Goal: Information Seeking & Learning: Learn about a topic

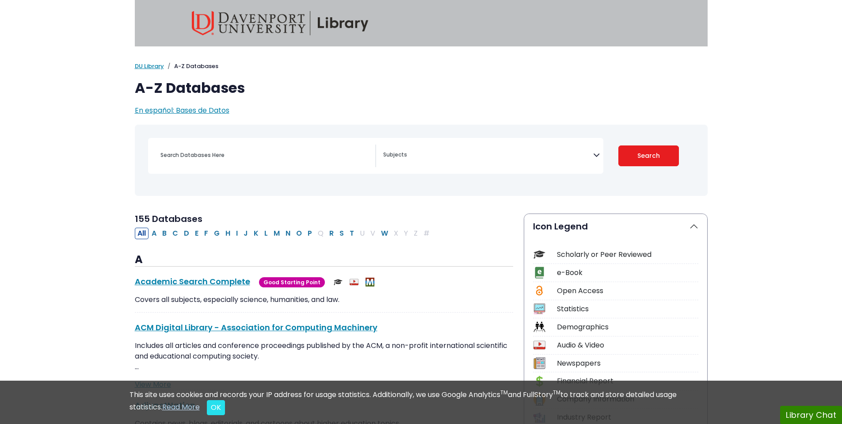
select select "Database Subject Filter"
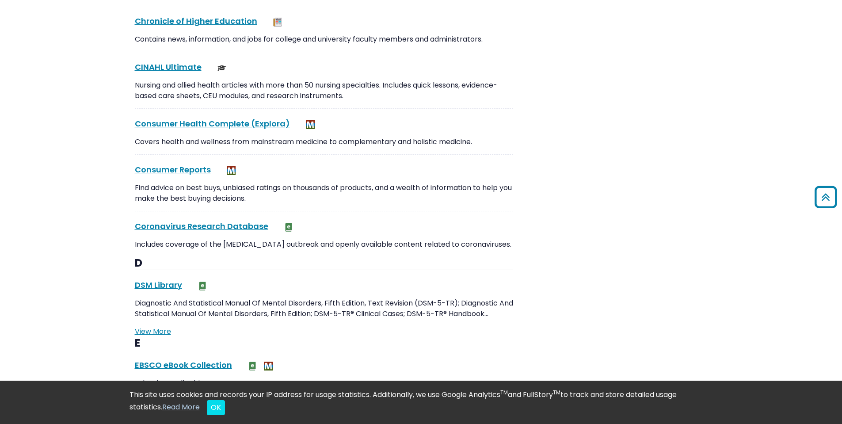
scroll to position [995, 0]
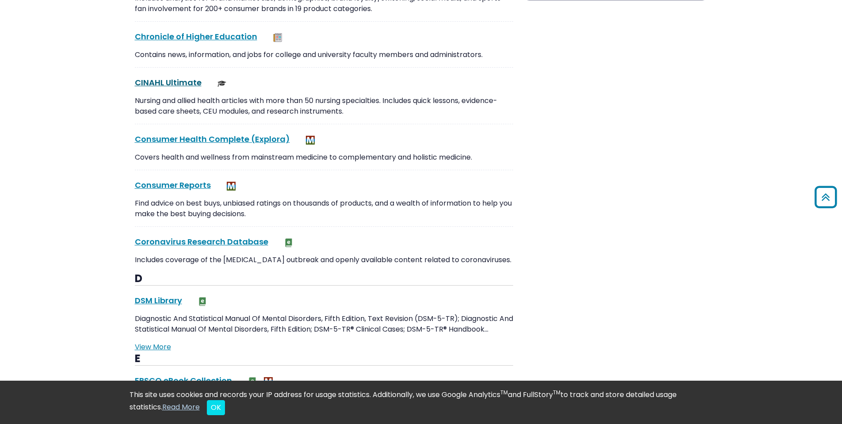
click at [186, 84] on link "CINAHL Ultimate This link opens in a new window" at bounding box center [168, 82] width 67 height 11
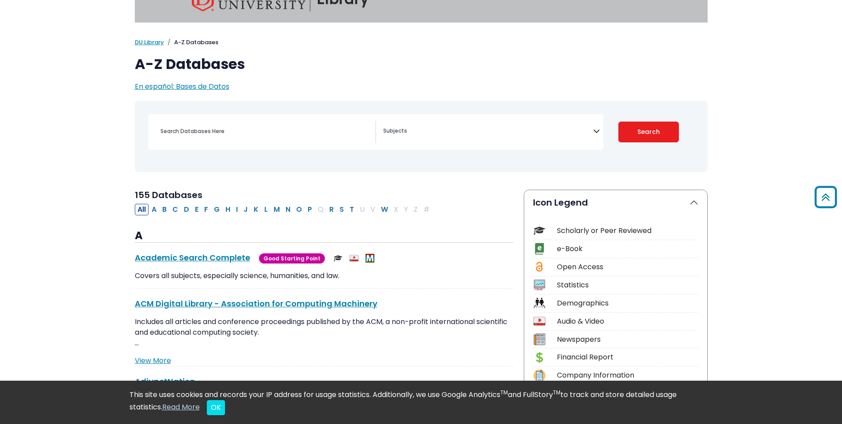
scroll to position [0, 0]
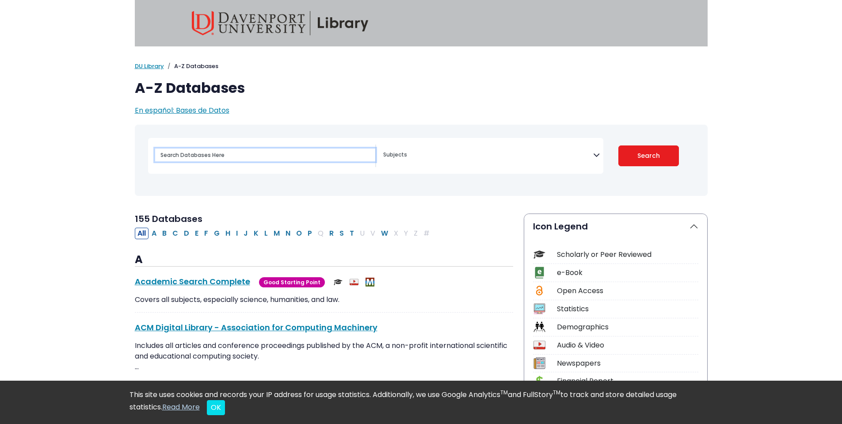
click at [244, 156] on input "Search database by title or keyword" at bounding box center [265, 154] width 220 height 13
click at [437, 150] on span "Search filters" at bounding box center [488, 153] width 210 height 10
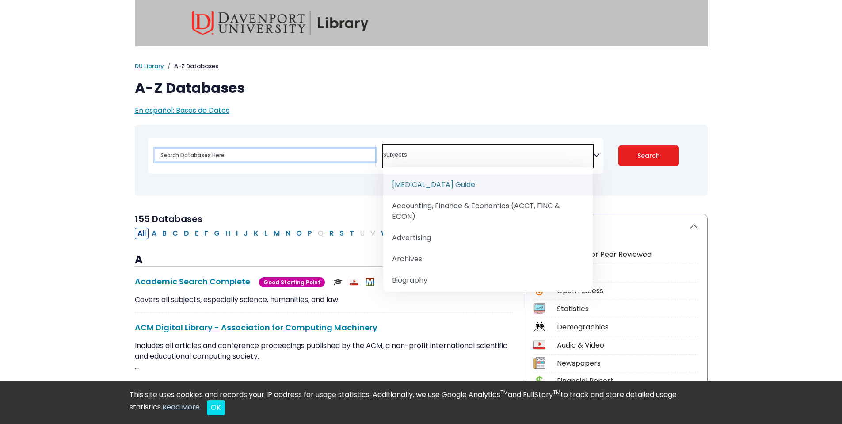
click at [337, 149] on input "Search database by title or keyword" at bounding box center [265, 154] width 220 height 13
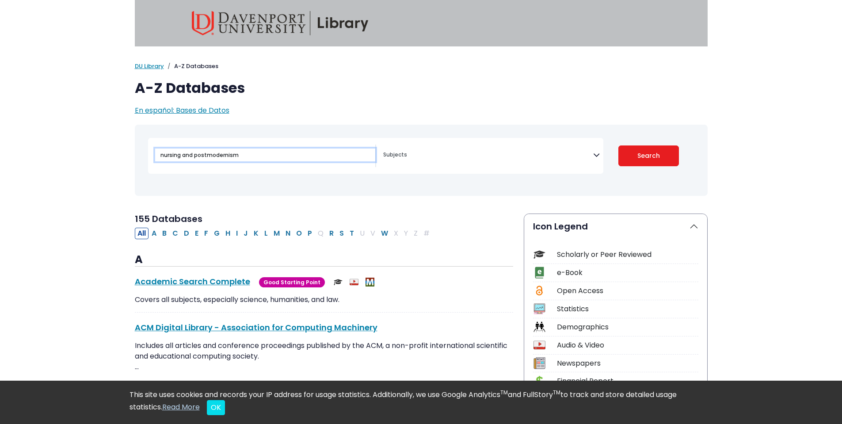
type input "nursing and postmodernism"
click at [618, 145] on button "Search" at bounding box center [648, 155] width 61 height 21
select select "Database Subject Filter"
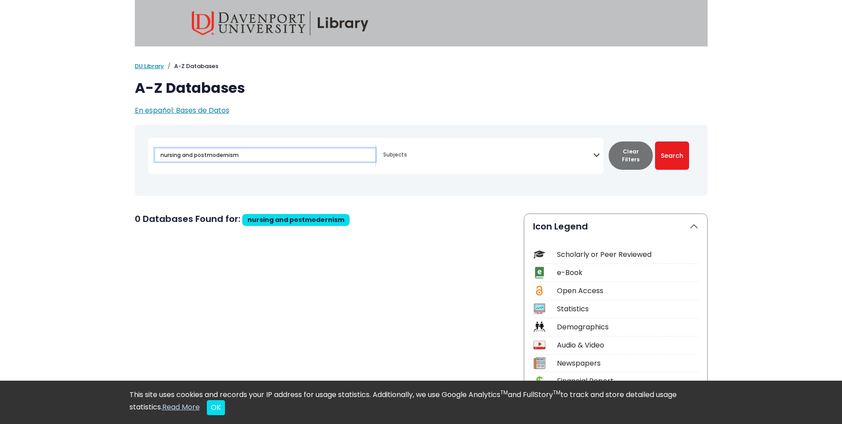
select select "Database Subject Filter"
